Goal: Task Accomplishment & Management: Use online tool/utility

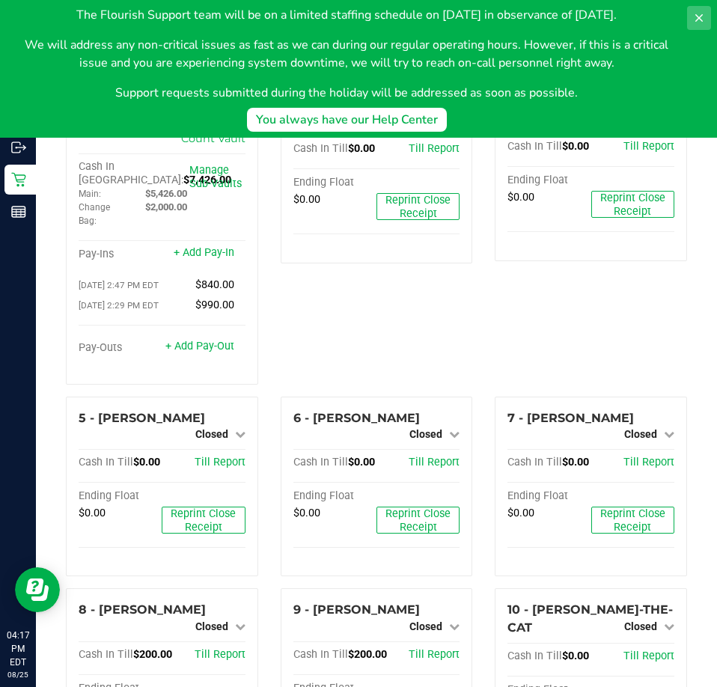
scroll to position [502, 0]
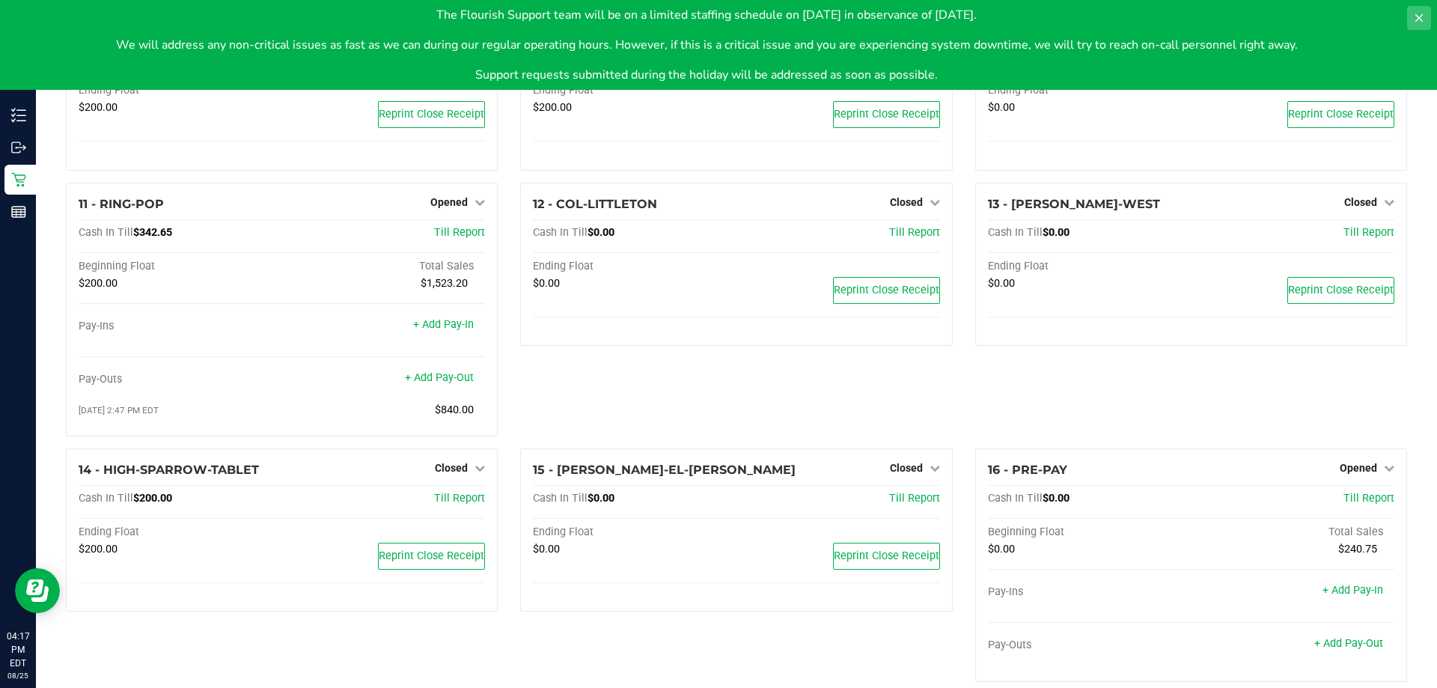
click at [716, 21] on button at bounding box center [1419, 18] width 24 height 24
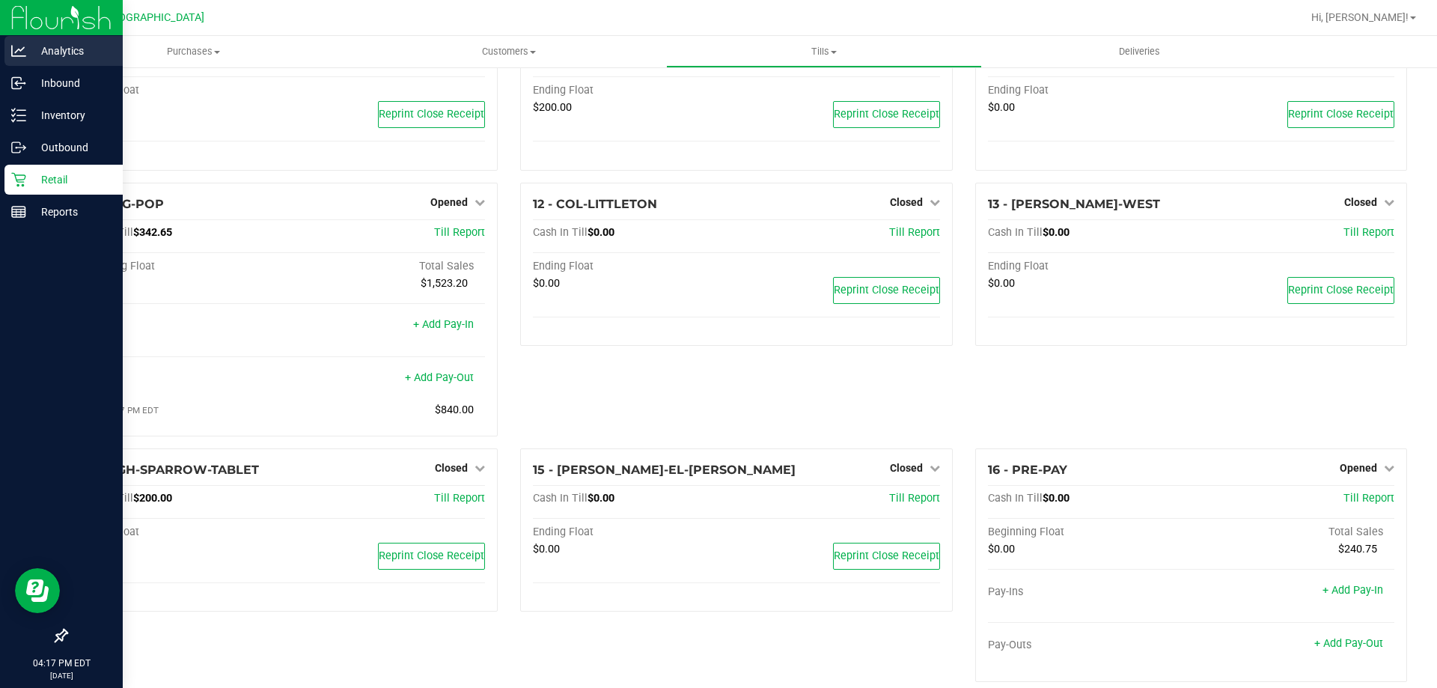
click at [17, 55] on icon at bounding box center [18, 50] width 15 height 11
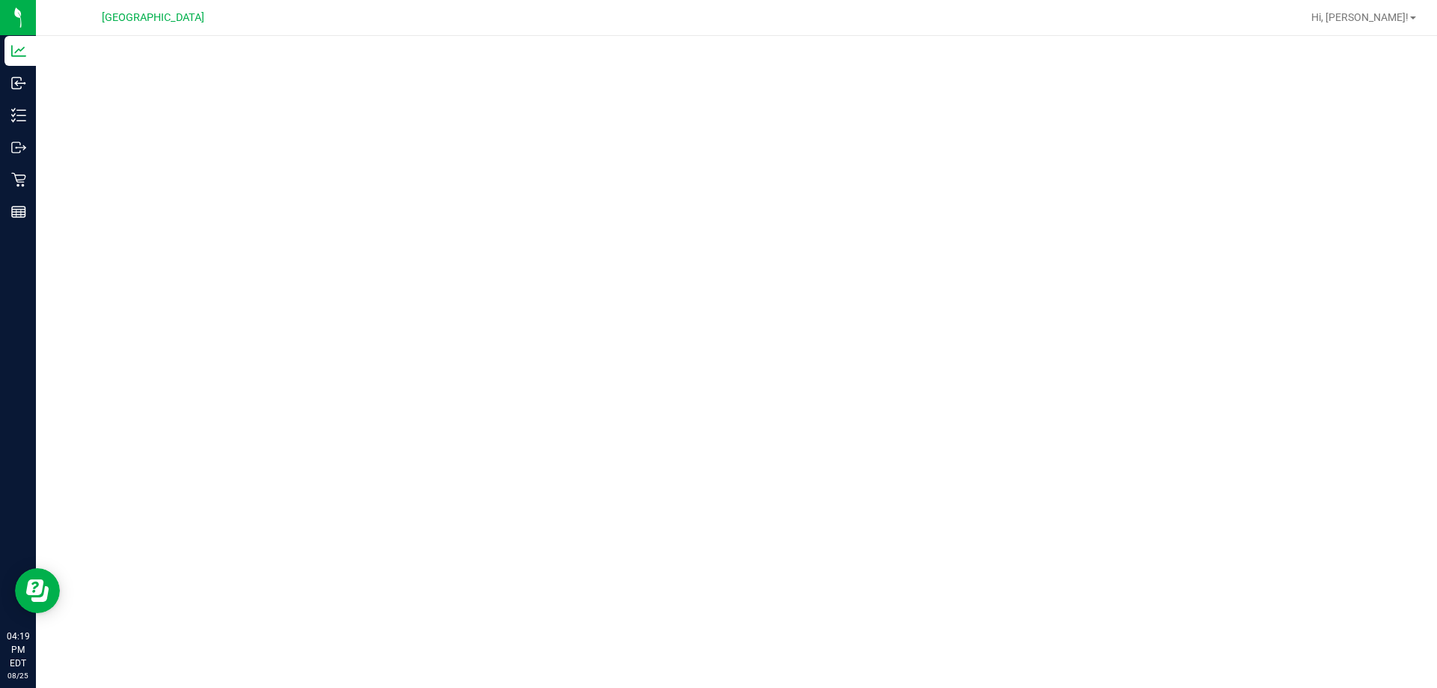
click at [381, 31] on div at bounding box center [785, 17] width 1034 height 29
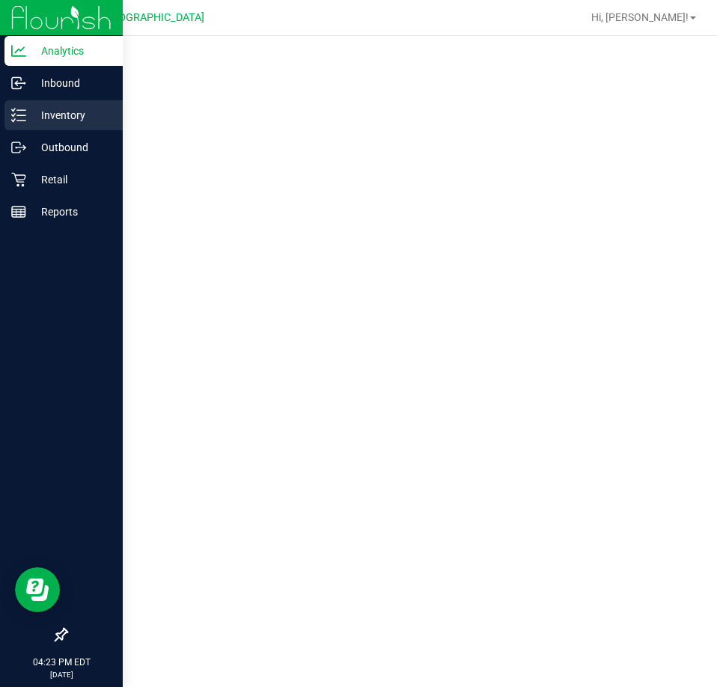
click at [29, 115] on p "Inventory" at bounding box center [71, 115] width 90 height 18
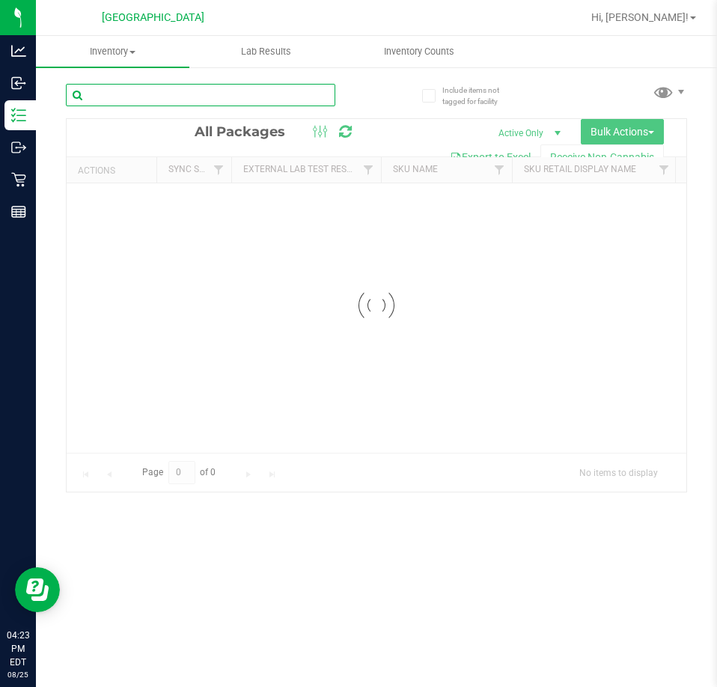
click at [136, 93] on div "Inventory All packages All inventory Waste log Create inventory Lab Results Inv…" at bounding box center [376, 361] width 681 height 651
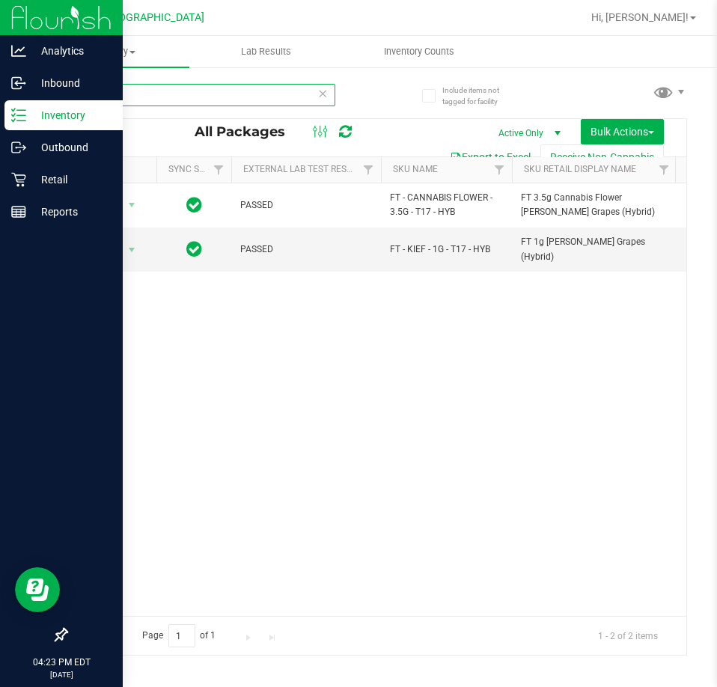
type input "t17"
